Goal: Task Accomplishment & Management: Use online tool/utility

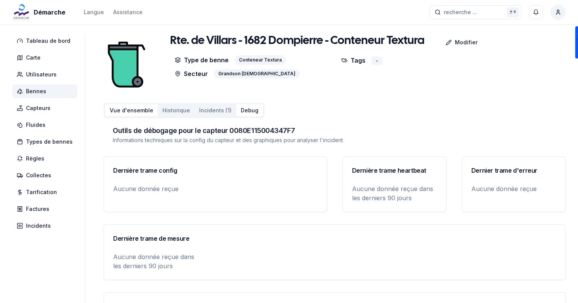
click at [119, 115] on button "Vue d'ensemble" at bounding box center [131, 110] width 53 height 12
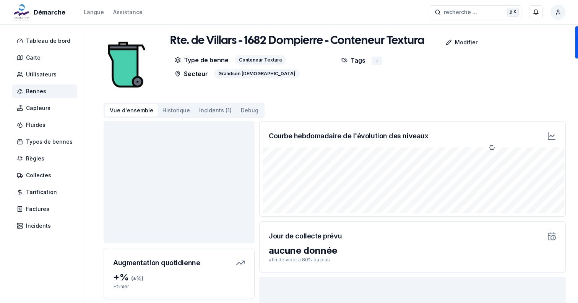
click at [212, 110] on button "Incidents (1)" at bounding box center [216, 110] width 42 height 12
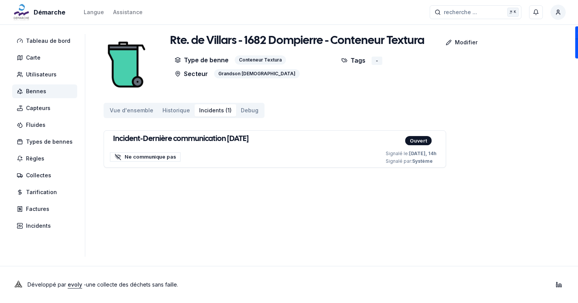
click at [117, 99] on div "Rte. de Villars - 1682 Dompierre - Conteneur Textura Modifier Type de benne Con…" at bounding box center [335, 107] width 462 height 146
click at [123, 111] on button "Vue d'ensemble" at bounding box center [131, 110] width 53 height 12
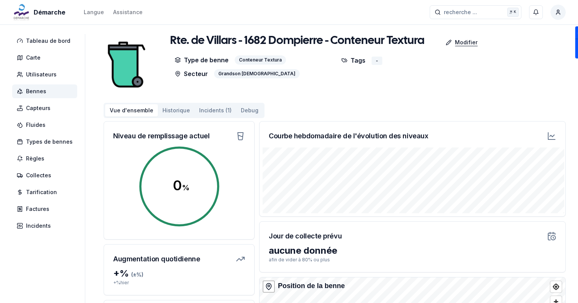
click at [455, 40] on p "Modifier" at bounding box center [466, 43] width 23 height 8
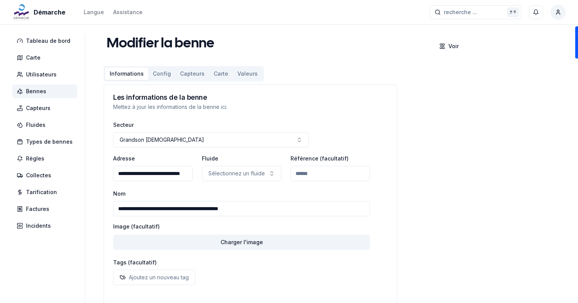
click at [176, 75] on button "Capteurs" at bounding box center [192, 74] width 34 height 12
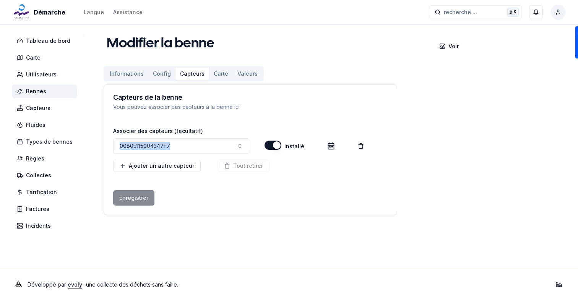
click at [35, 88] on span "Bennes" at bounding box center [36, 92] width 20 height 8
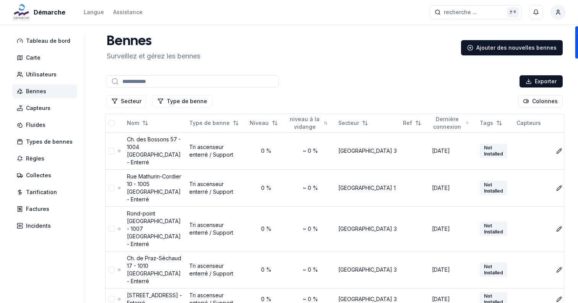
click at [165, 74] on div "Exporter" at bounding box center [334, 81] width 459 height 15
click at [166, 81] on input at bounding box center [193, 81] width 172 height 12
paste input "**********"
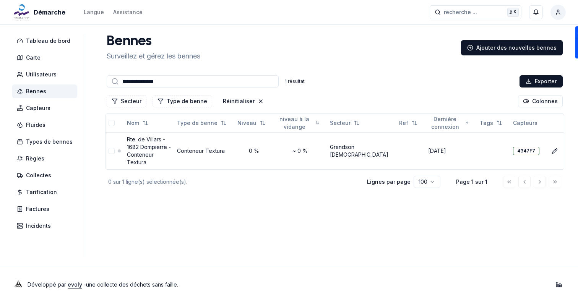
type input "**********"
